Goal: Check status: Check status

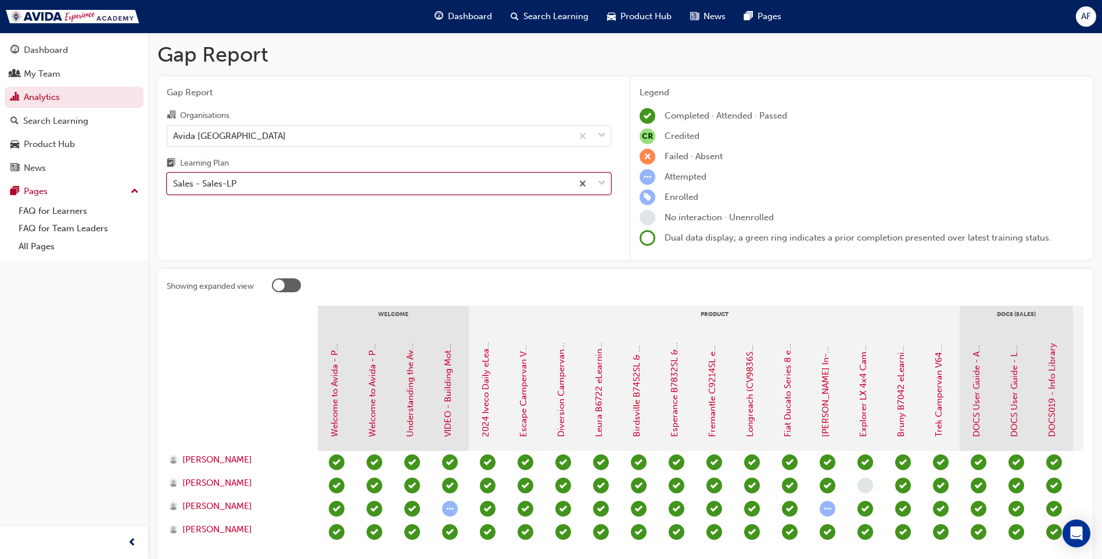
click at [360, 185] on div "Sales - Sales-LP" at bounding box center [369, 184] width 405 height 20
click at [174, 185] on input "Learning Plan option Sales - Sales-LP, selected. 0 results available. Select is…" at bounding box center [173, 183] width 1 height 10
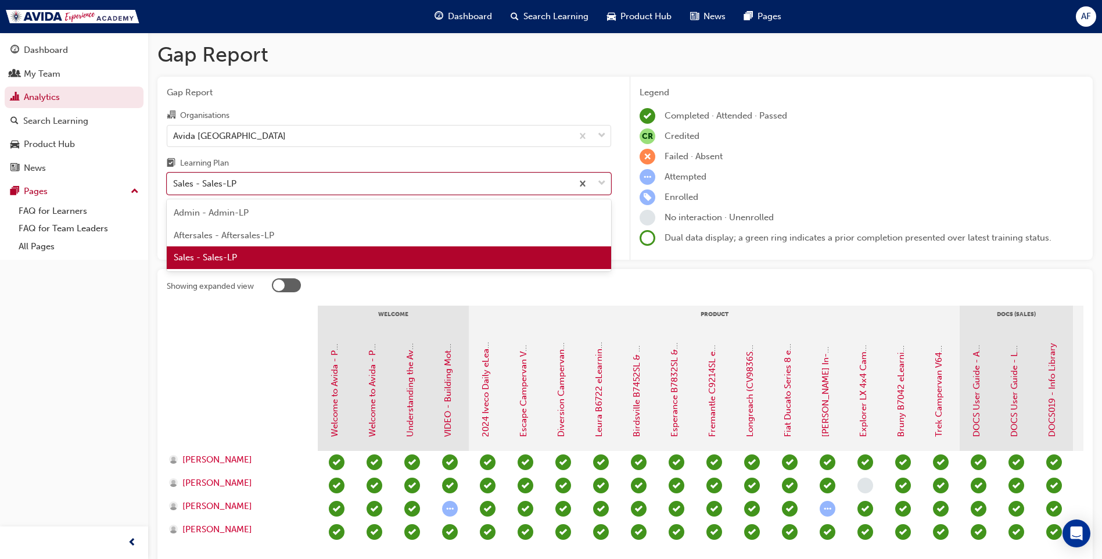
click at [291, 256] on div "Sales - Sales-LP" at bounding box center [389, 257] width 444 height 23
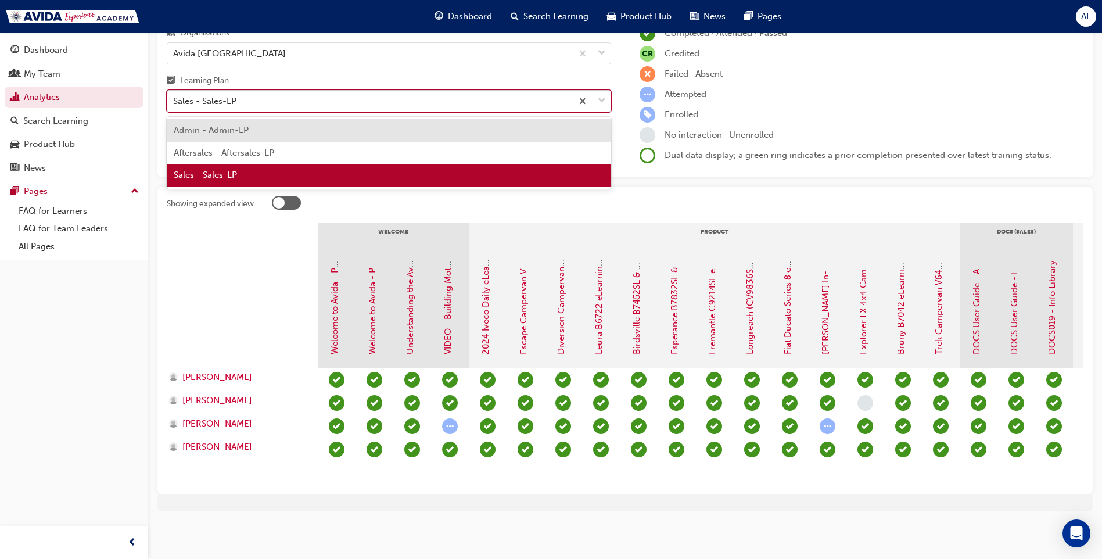
click at [324, 91] on div "Sales - Sales-LP" at bounding box center [369, 101] width 405 height 20
click at [174, 96] on input "Learning Plan option Sales - Sales-LP, selected. option Admin - Admin-LP focuse…" at bounding box center [173, 101] width 1 height 10
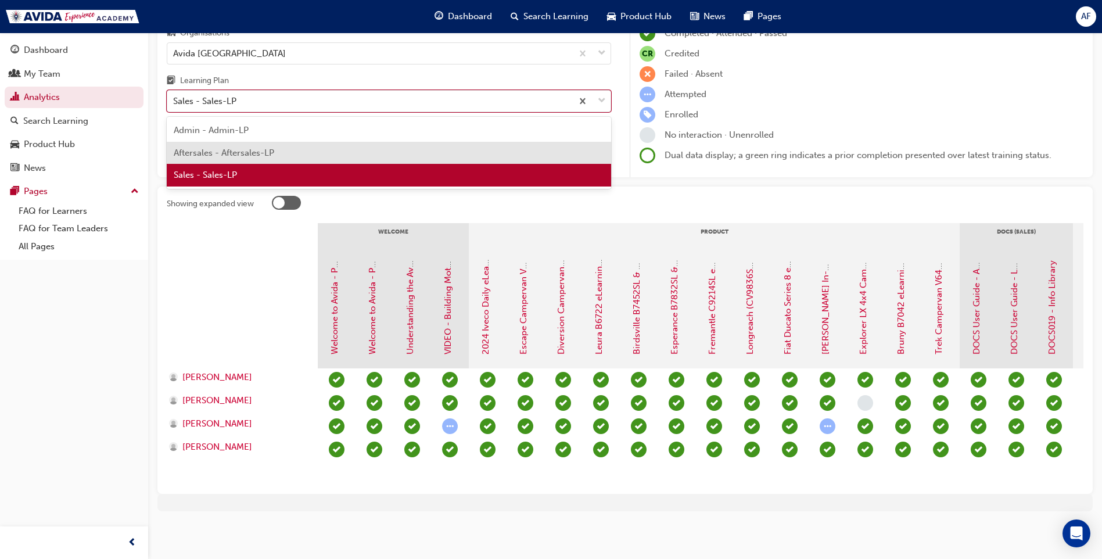
click at [260, 148] on span "Aftersales - Aftersales-LP" at bounding box center [224, 153] width 101 height 10
